Goal: Task Accomplishment & Management: Use online tool/utility

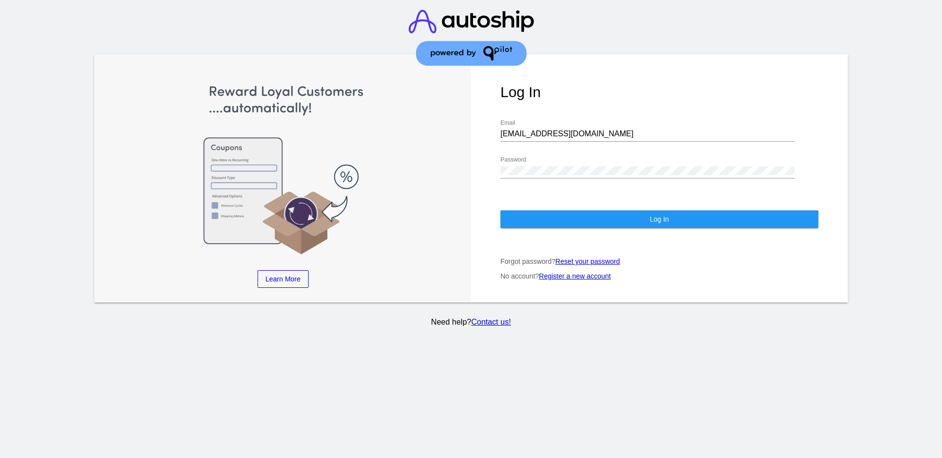
drag, startPoint x: 610, startPoint y: 129, endPoint x: 542, endPoint y: 122, distance: 67.6
click at [542, 122] on div "[EMAIL_ADDRESS][DOMAIN_NAME] Email" at bounding box center [648, 131] width 294 height 22
drag, startPoint x: 569, startPoint y: 131, endPoint x: 445, endPoint y: 210, distance: 147.5
click at [432, 134] on div "Learn More Learn How Learn More Learn How Learn More Learn How ‹ › Log In [EMAI…" at bounding box center [471, 178] width 754 height 248
drag, startPoint x: 591, startPoint y: 134, endPoint x: 494, endPoint y: 127, distance: 97.5
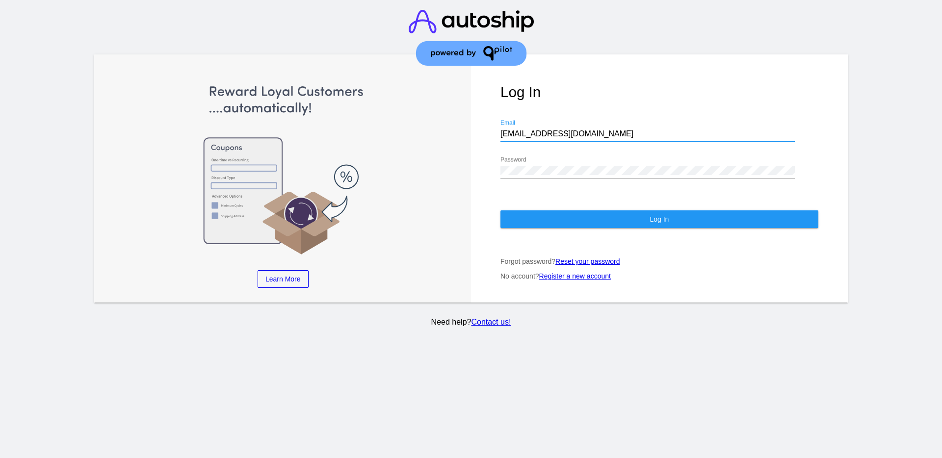
click at [494, 127] on div "Log In [EMAIL_ADDRESS][DOMAIN_NAME] Email Password Log In Forgot password? Rese…" at bounding box center [659, 178] width 377 height 248
paste input "[EMAIL_ADDRESS][DOMAIN_NAME]"
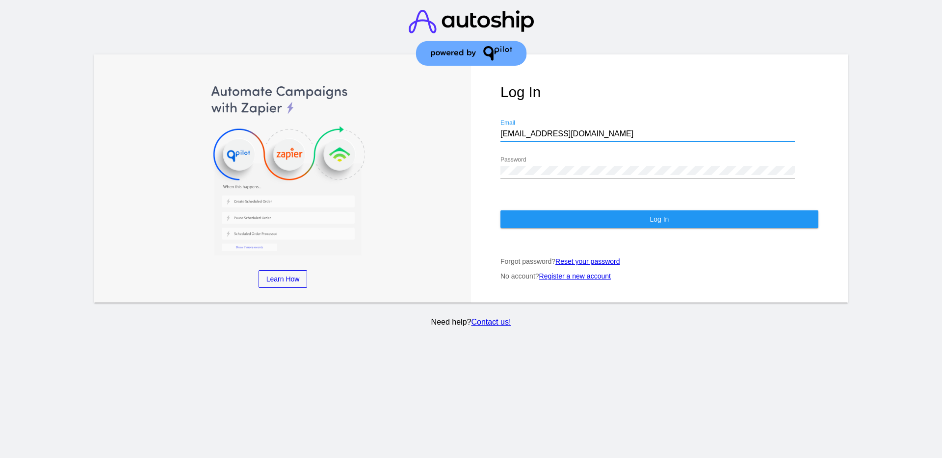
type input "[EMAIL_ADDRESS][DOMAIN_NAME]"
click at [488, 167] on div "Log In [EMAIL_ADDRESS][DOMAIN_NAME] Email Password Log In Forgot password? Rese…" at bounding box center [659, 178] width 377 height 248
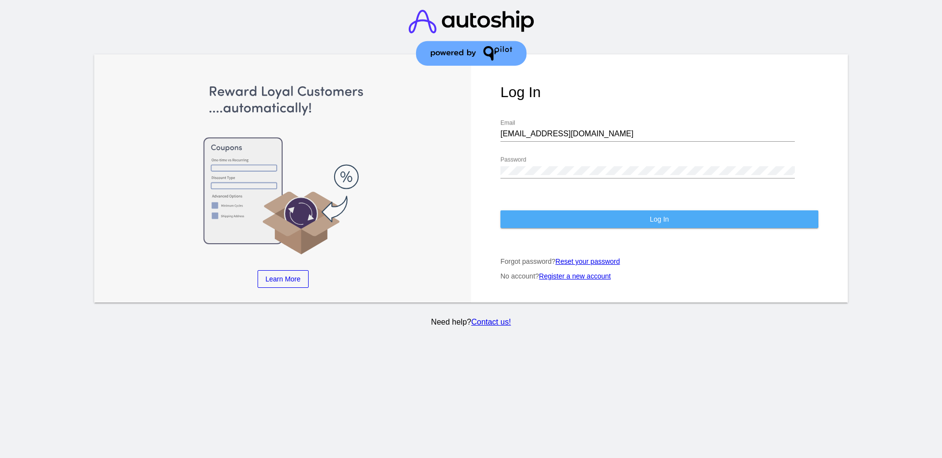
click at [544, 215] on button "Log In" at bounding box center [660, 220] width 318 height 18
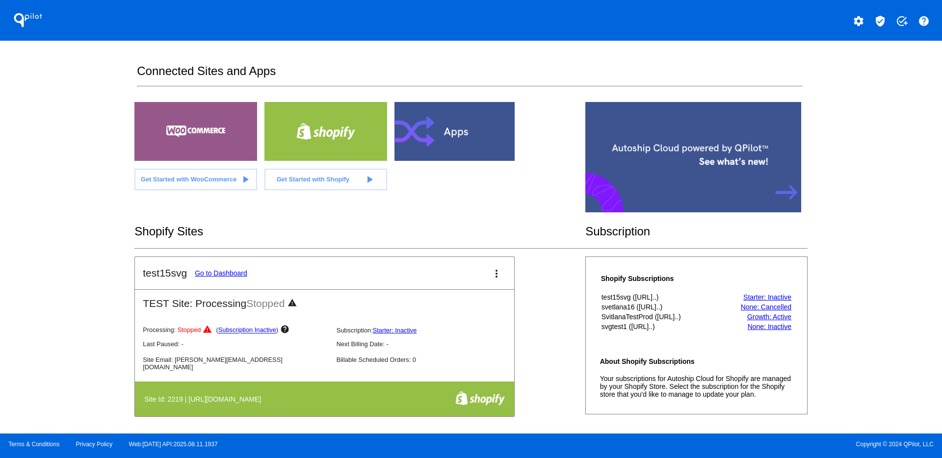
click at [870, 22] on div "settings verified_user add_task help" at bounding box center [706, 20] width 471 height 20
click at [882, 23] on mat-icon "verified_user" at bounding box center [881, 21] width 12 height 12
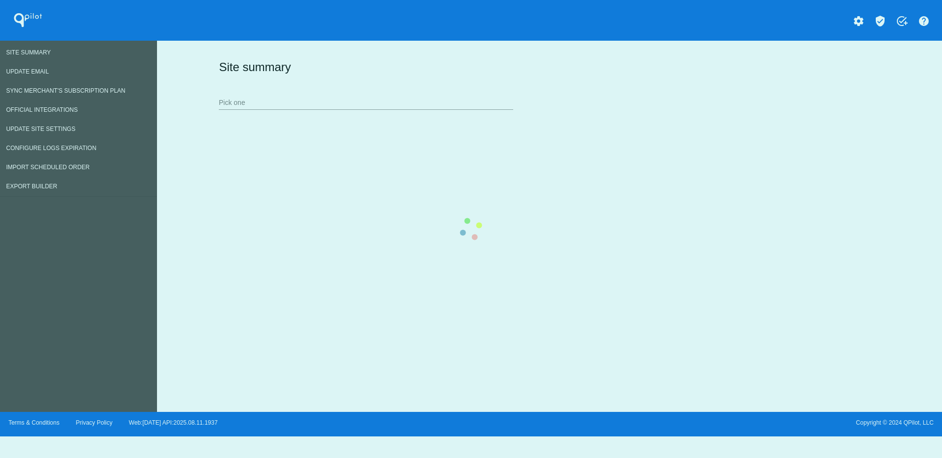
click at [321, 93] on div "Site summary Pick one" at bounding box center [547, 85] width 662 height 68
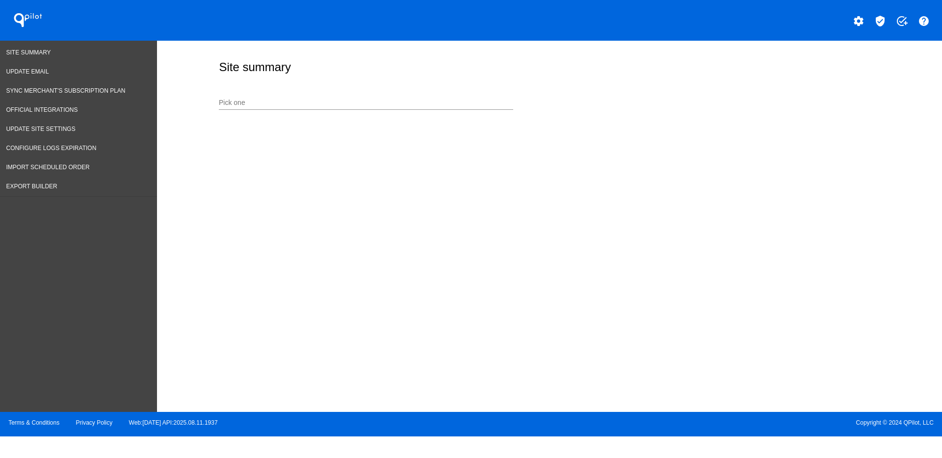
click at [364, 102] on input "Pick one" at bounding box center [366, 103] width 294 height 8
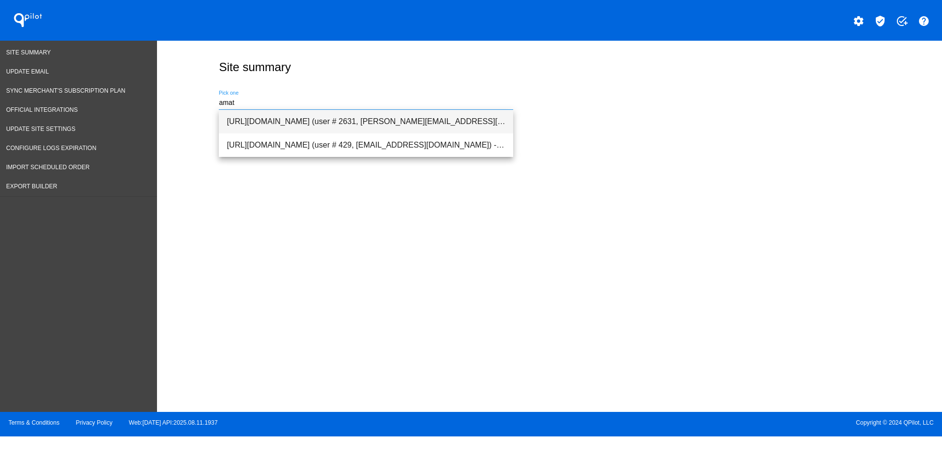
click at [371, 116] on span "[URL][DOMAIN_NAME] (user # 2631, [PERSON_NAME][EMAIL_ADDRESS][DOMAIN_NAME]) - P…" at bounding box center [366, 122] width 279 height 24
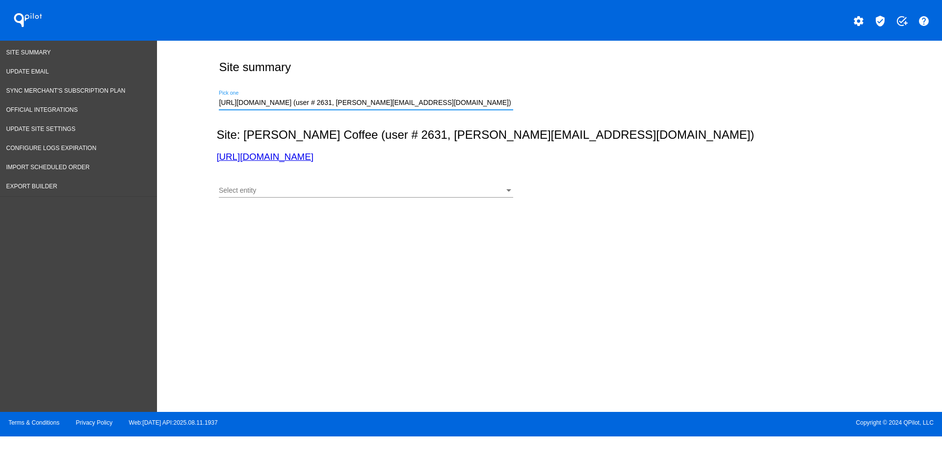
click at [399, 200] on div "Select entity Select entity" at bounding box center [366, 193] width 294 height 28
click at [399, 195] on div "Select entity Select entity" at bounding box center [366, 188] width 294 height 19
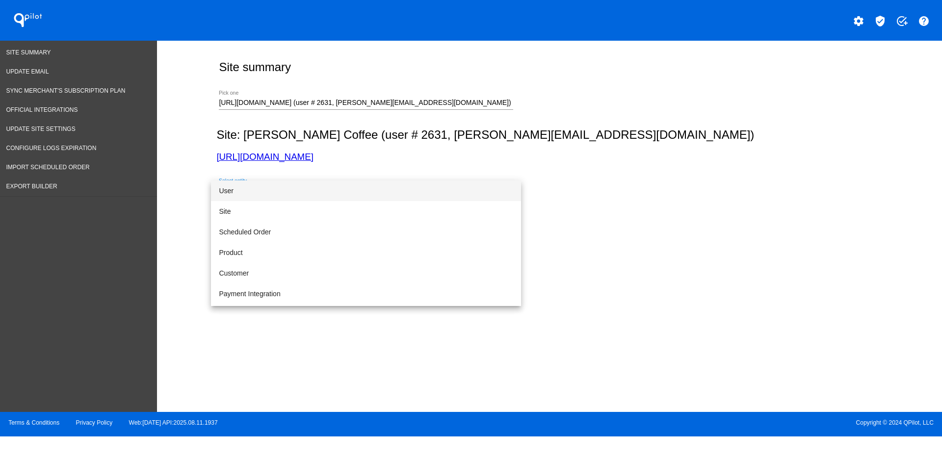
click at [389, 199] on span "User" at bounding box center [366, 191] width 294 height 21
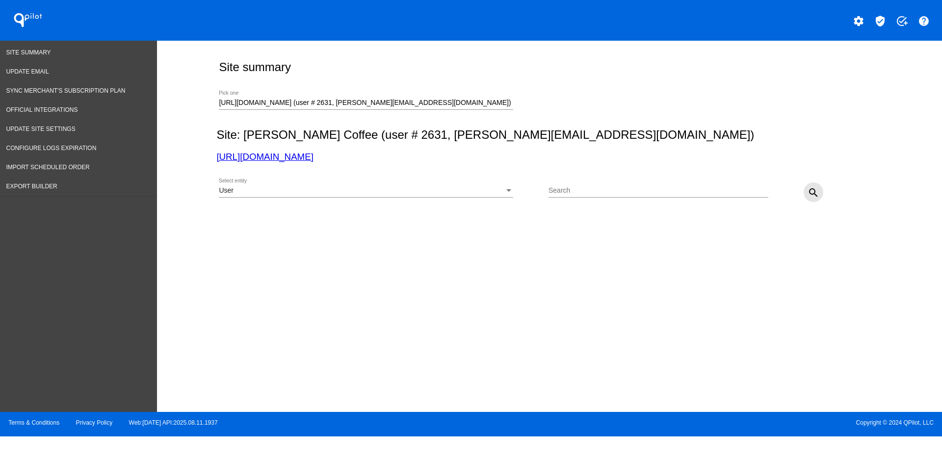
click at [818, 195] on mat-icon "search" at bounding box center [814, 193] width 12 height 12
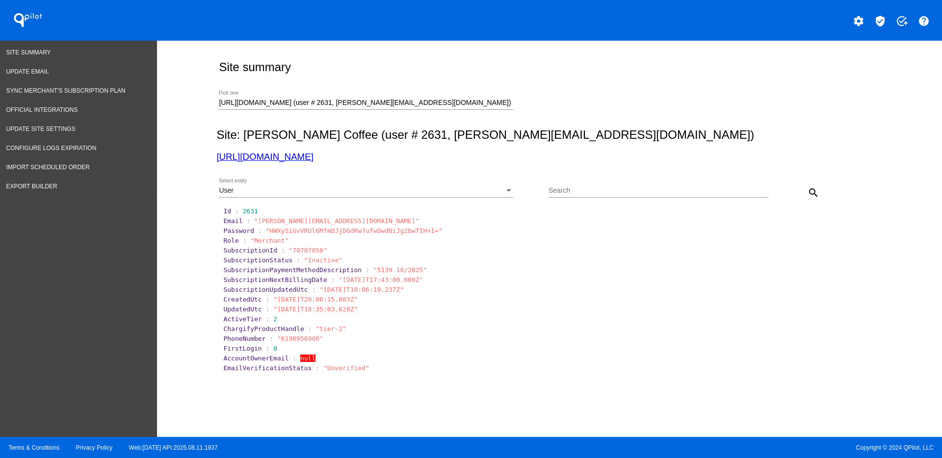
click at [475, 182] on div "User Select entity" at bounding box center [366, 188] width 294 height 19
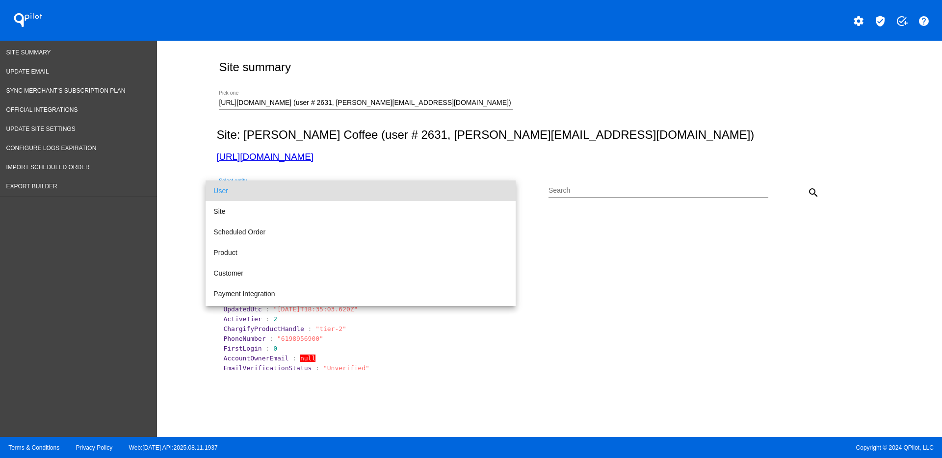
click at [584, 225] on div at bounding box center [471, 229] width 942 height 458
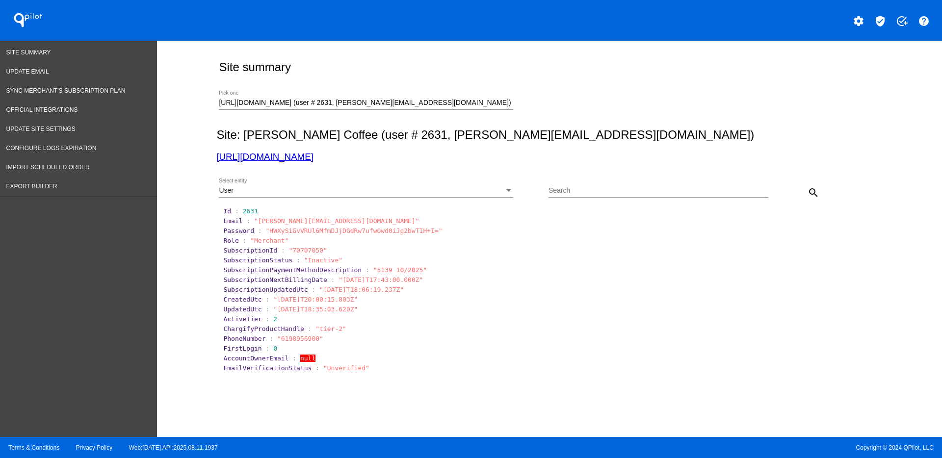
click at [501, 312] on section "UpdatedUtc : "[DATE]T18:35:03.620Z"" at bounding box center [550, 309] width 654 height 7
drag, startPoint x: 385, startPoint y: 132, endPoint x: 518, endPoint y: 133, distance: 133.0
click at [518, 133] on h2 "Site: [PERSON_NAME] Coffee (user # 2631, [PERSON_NAME][EMAIL_ADDRESS][DOMAIN_NA…" at bounding box center [547, 135] width 662 height 14
copy h2 "[PERSON_NAME][EMAIL_ADDRESS][DOMAIN_NAME]"
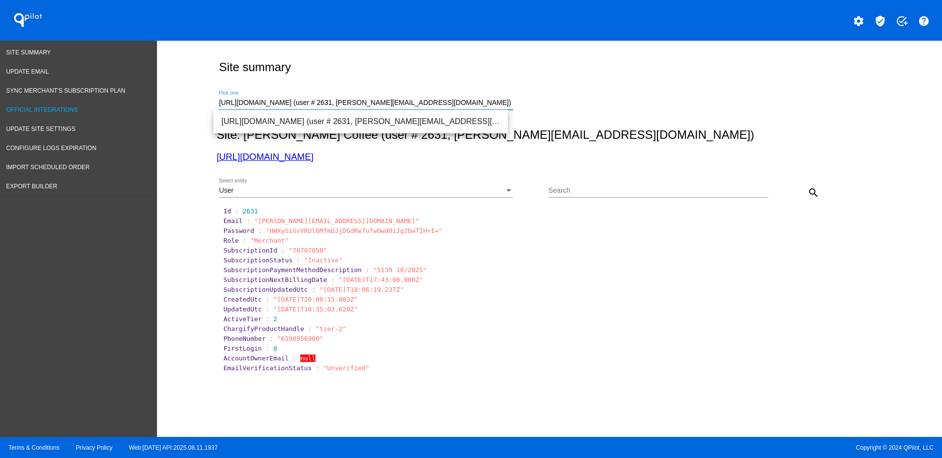
drag, startPoint x: 473, startPoint y: 104, endPoint x: 80, endPoint y: 102, distance: 393.2
click at [80, 102] on div "Site Summary Update Email Sync Merchant's Subscription Plan Official Integratio…" at bounding box center [471, 239] width 942 height 397
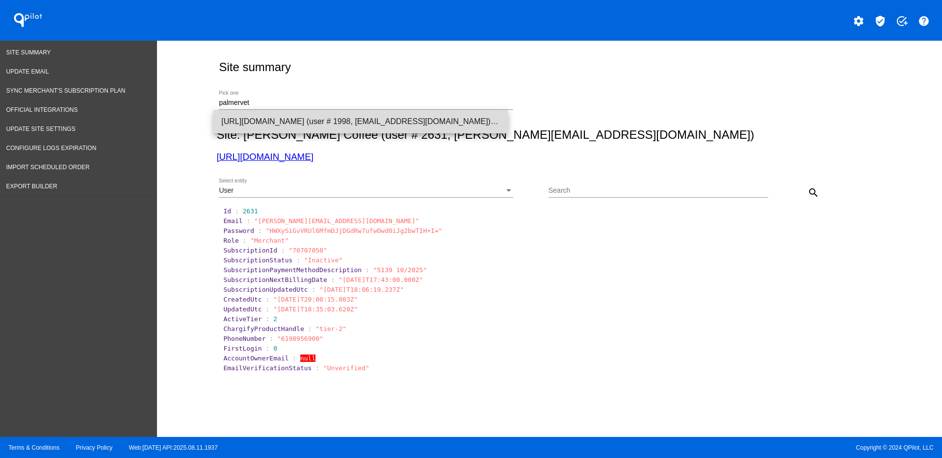
drag, startPoint x: 335, startPoint y: 123, endPoint x: 332, endPoint y: 131, distance: 8.2
click at [335, 123] on span "[URL][DOMAIN_NAME] (user # 1998, [EMAIL_ADDRESS][DOMAIN_NAME]) - Production" at bounding box center [360, 122] width 279 height 24
type input "[URL][DOMAIN_NAME] (user # 1998, [EMAIL_ADDRESS][DOMAIN_NAME]) - Production"
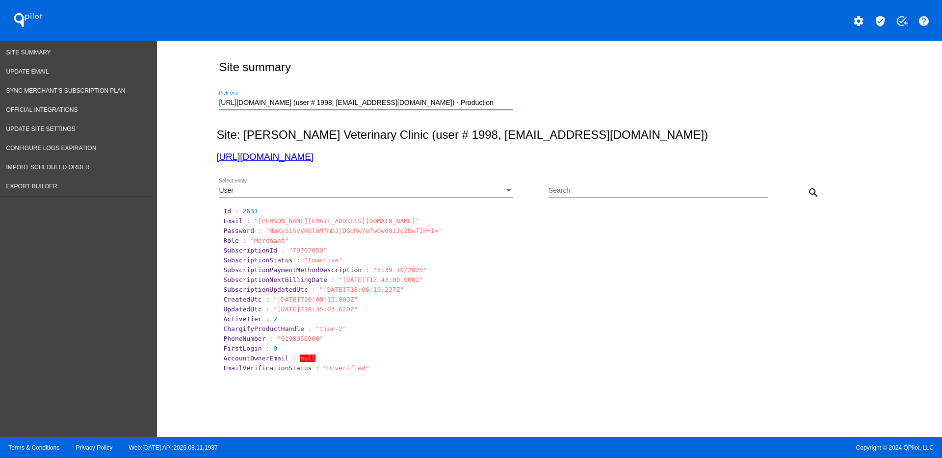
click at [505, 187] on div "Select entity" at bounding box center [509, 191] width 9 height 8
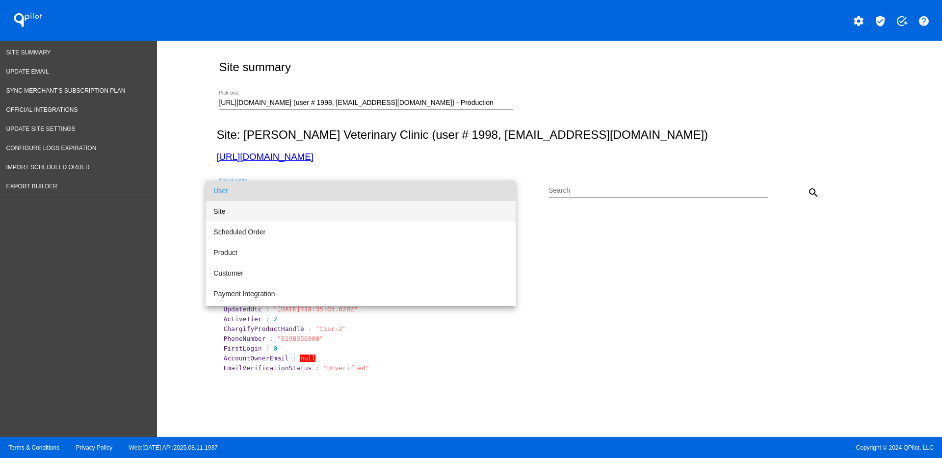
click at [357, 213] on span "Site" at bounding box center [361, 211] width 294 height 21
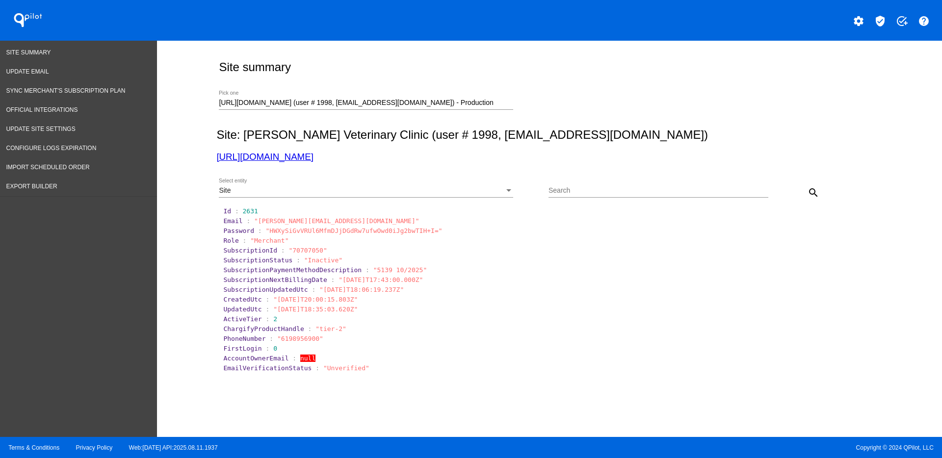
click at [808, 193] on mat-icon "search" at bounding box center [814, 193] width 12 height 12
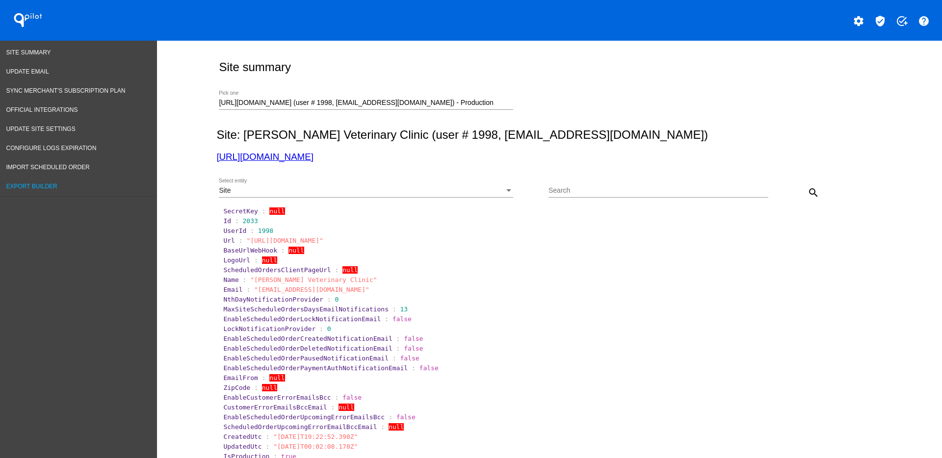
click at [43, 181] on link "Export Builder" at bounding box center [78, 186] width 157 height 19
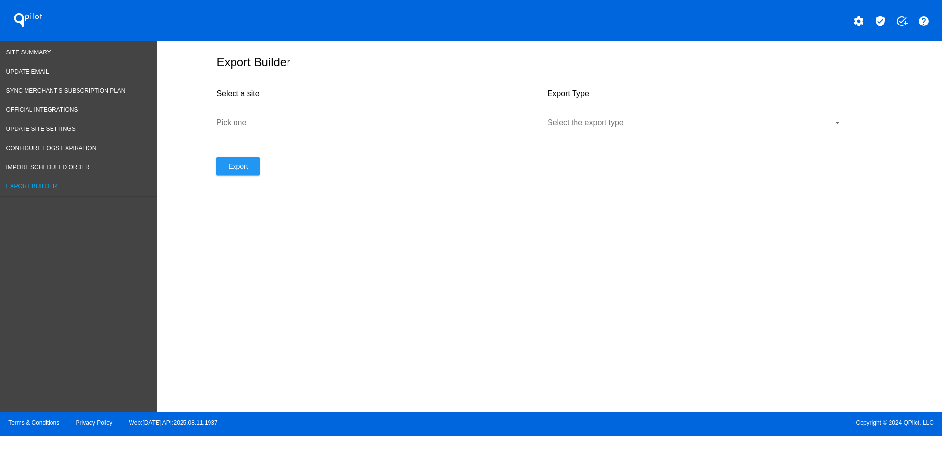
click at [338, 127] on div "Pick one" at bounding box center [363, 119] width 294 height 22
click at [579, 122] on div at bounding box center [691, 122] width 286 height 9
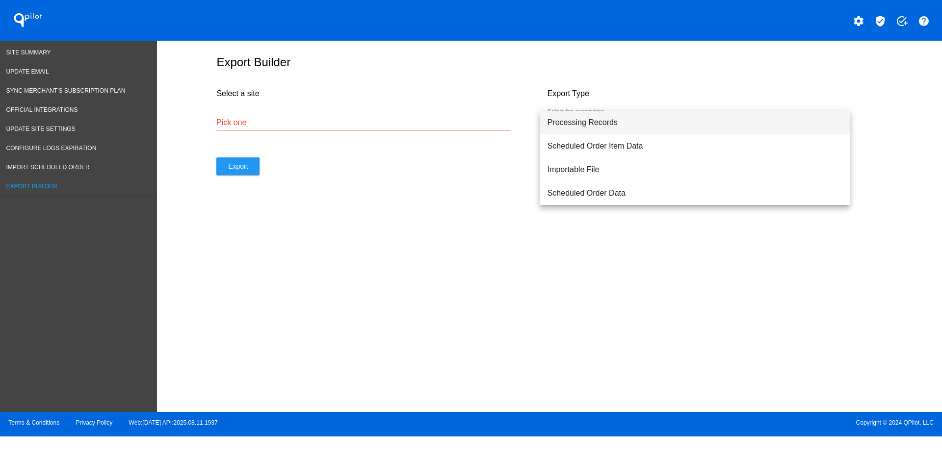
click at [371, 130] on div at bounding box center [471, 229] width 942 height 458
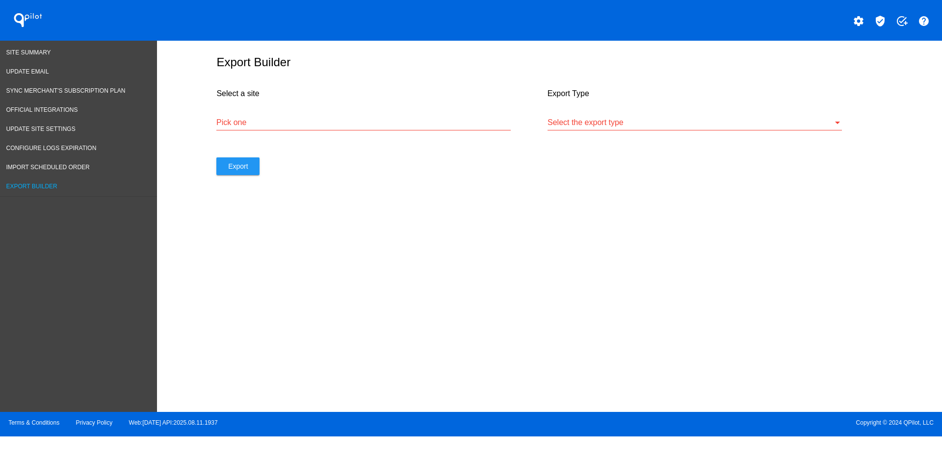
click at [371, 116] on div "Pick one" at bounding box center [363, 119] width 294 height 22
drag, startPoint x: 370, startPoint y: 120, endPoint x: 314, endPoint y: 123, distance: 56.5
click at [314, 123] on input "Pick one" at bounding box center [363, 122] width 294 height 9
paste input "[URL][DOMAIN_NAME]"
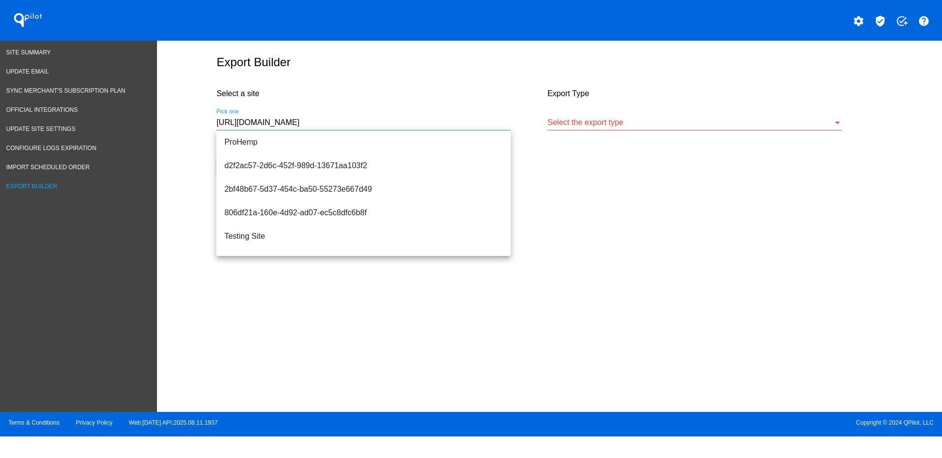
drag, startPoint x: 484, startPoint y: 119, endPoint x: 496, endPoint y: 112, distance: 13.0
click at [484, 118] on input "[URL][DOMAIN_NAME]" at bounding box center [363, 122] width 294 height 9
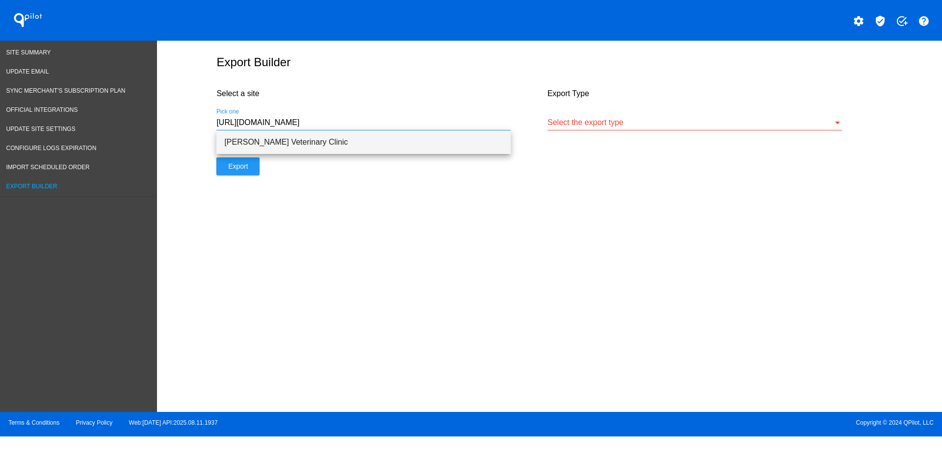
click at [443, 138] on span "[PERSON_NAME] Veterinary Clinic" at bounding box center [363, 143] width 279 height 24
type input "[PERSON_NAME] Veterinary Clinic"
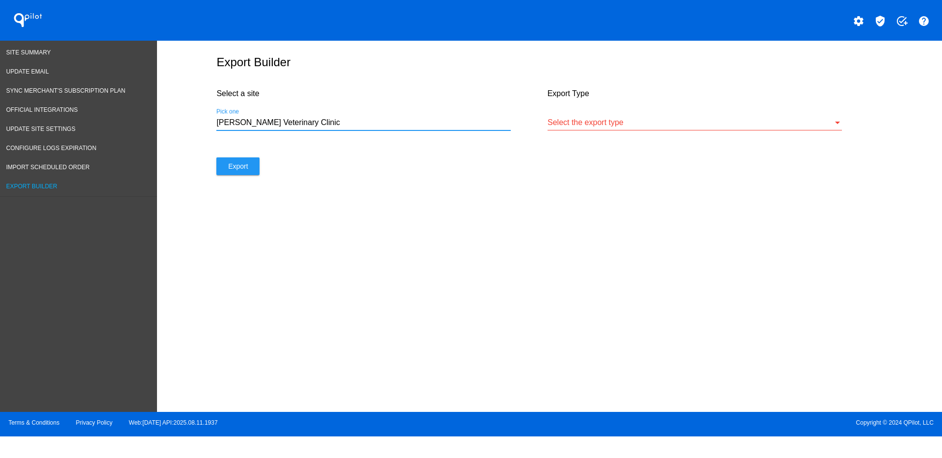
drag, startPoint x: 588, startPoint y: 112, endPoint x: 595, endPoint y: 121, distance: 11.2
click at [593, 117] on div "Select the export type" at bounding box center [695, 119] width 294 height 22
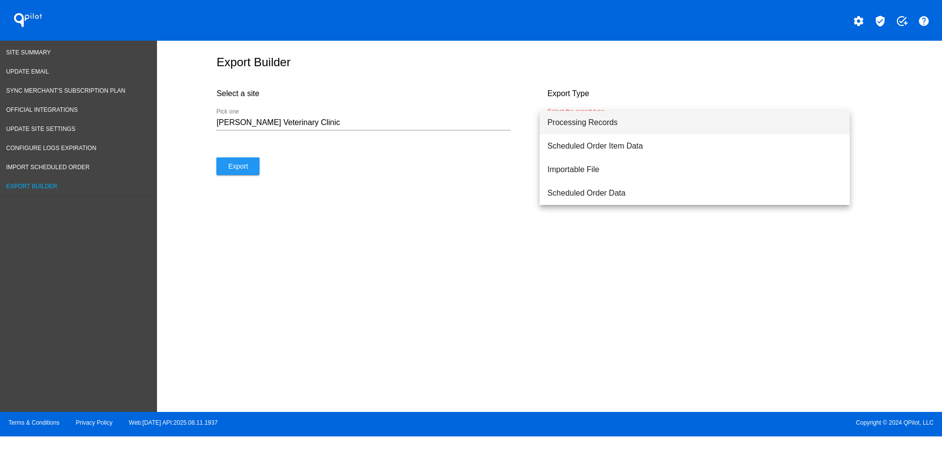
click at [592, 124] on span "Processing Records" at bounding box center [695, 123] width 294 height 24
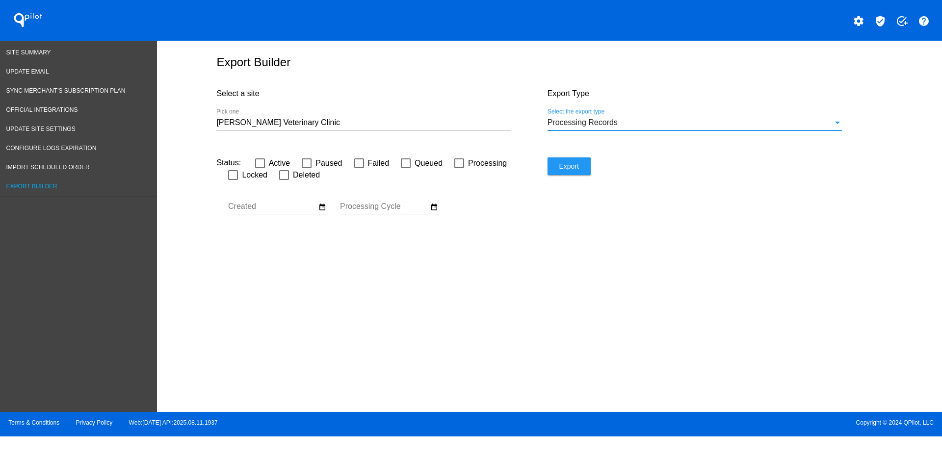
click at [367, 159] on label "Failed" at bounding box center [371, 164] width 35 height 12
click at [359, 168] on input "Failed" at bounding box center [359, 168] width 0 height 0
checkbox input "true"
click at [568, 171] on button "Export" at bounding box center [569, 167] width 43 height 18
